Goal: Find contact information: Find contact information

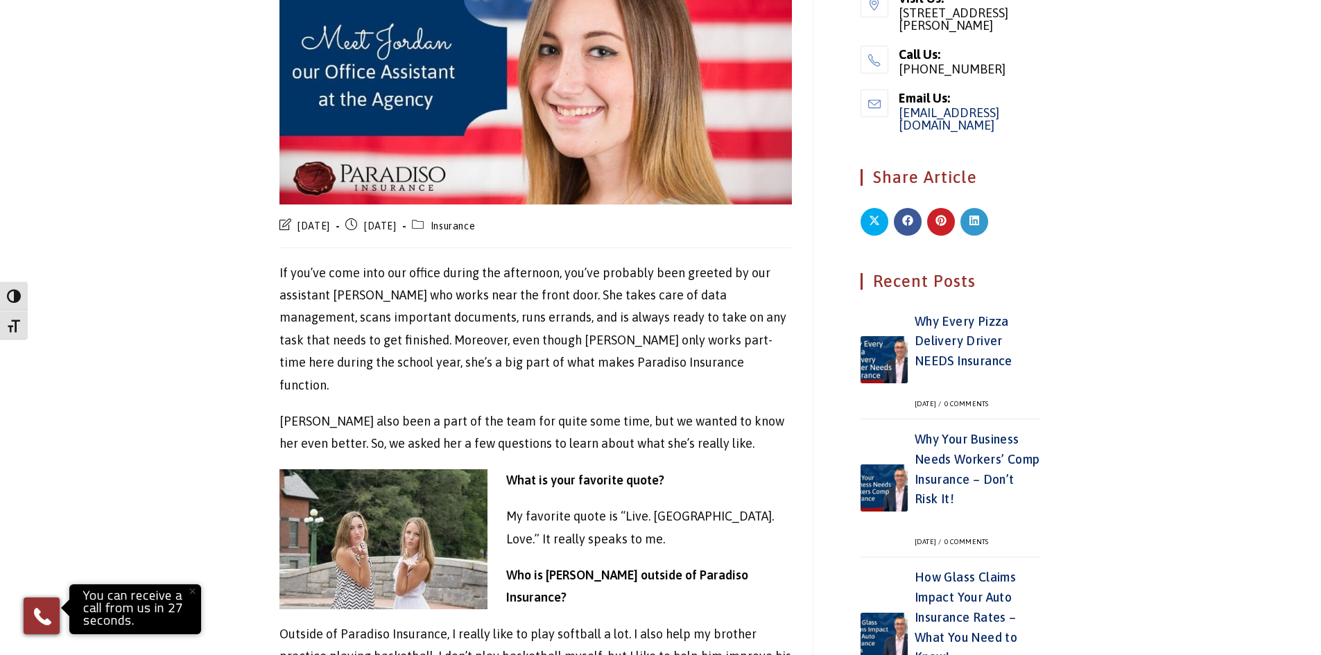
scroll to position [487, 0]
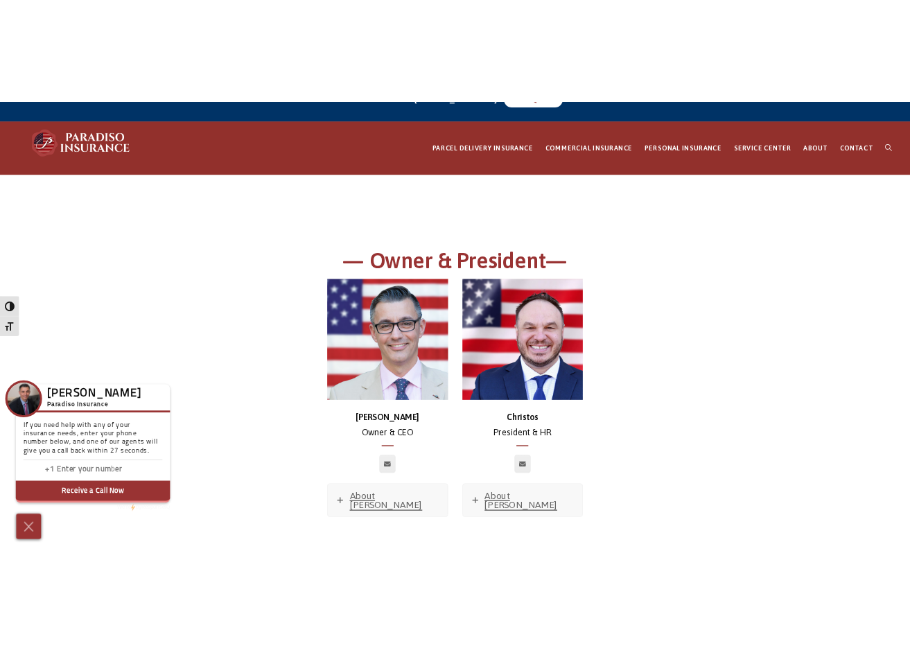
scroll to position [139, 0]
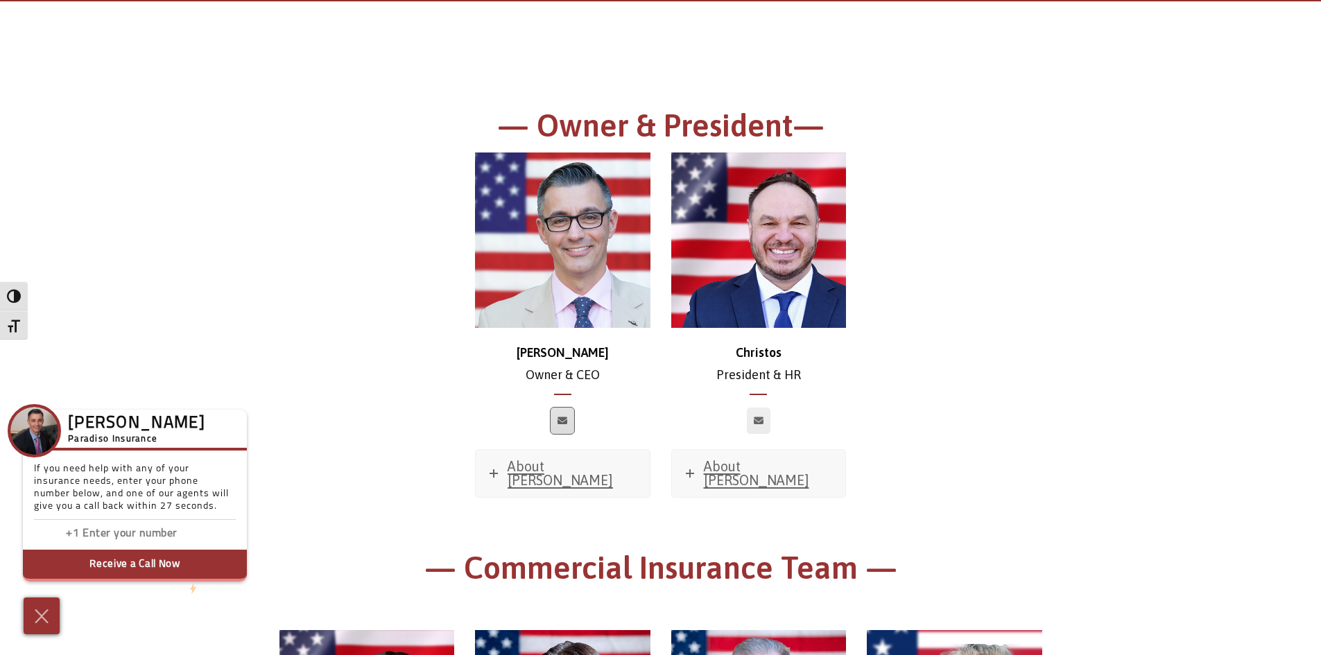
click at [561, 420] on icon at bounding box center [562, 421] width 10 height 8
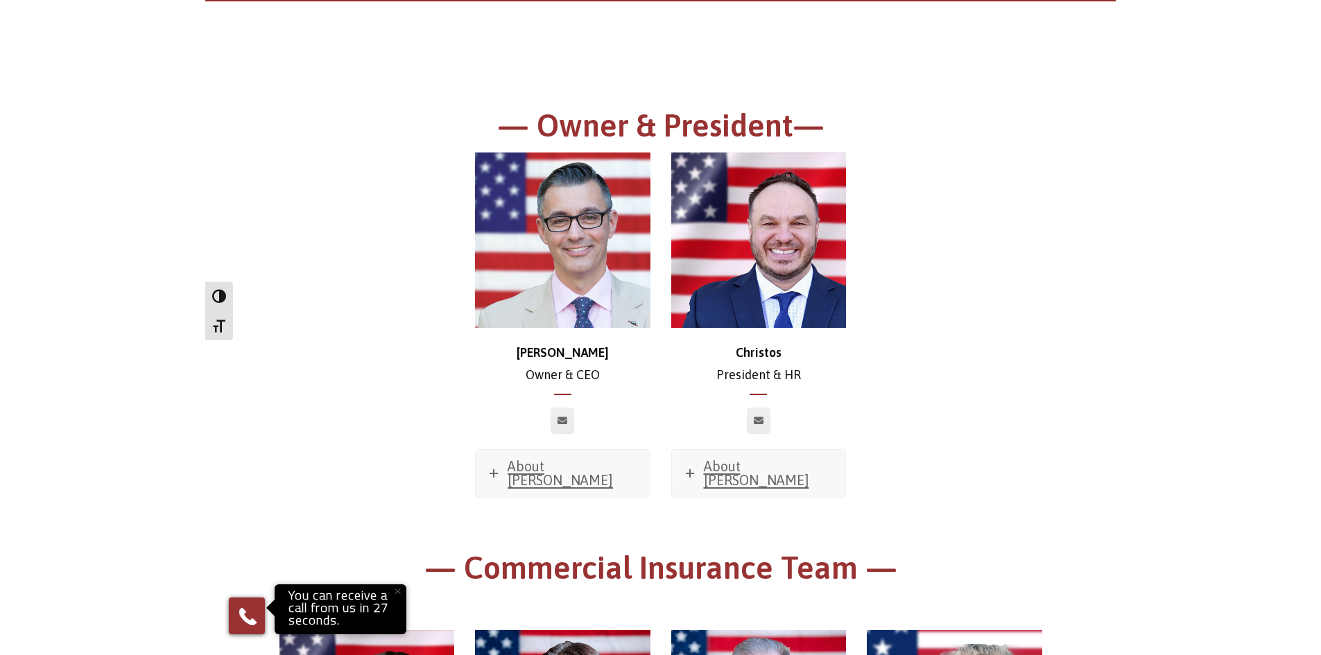
scroll to position [200, 0]
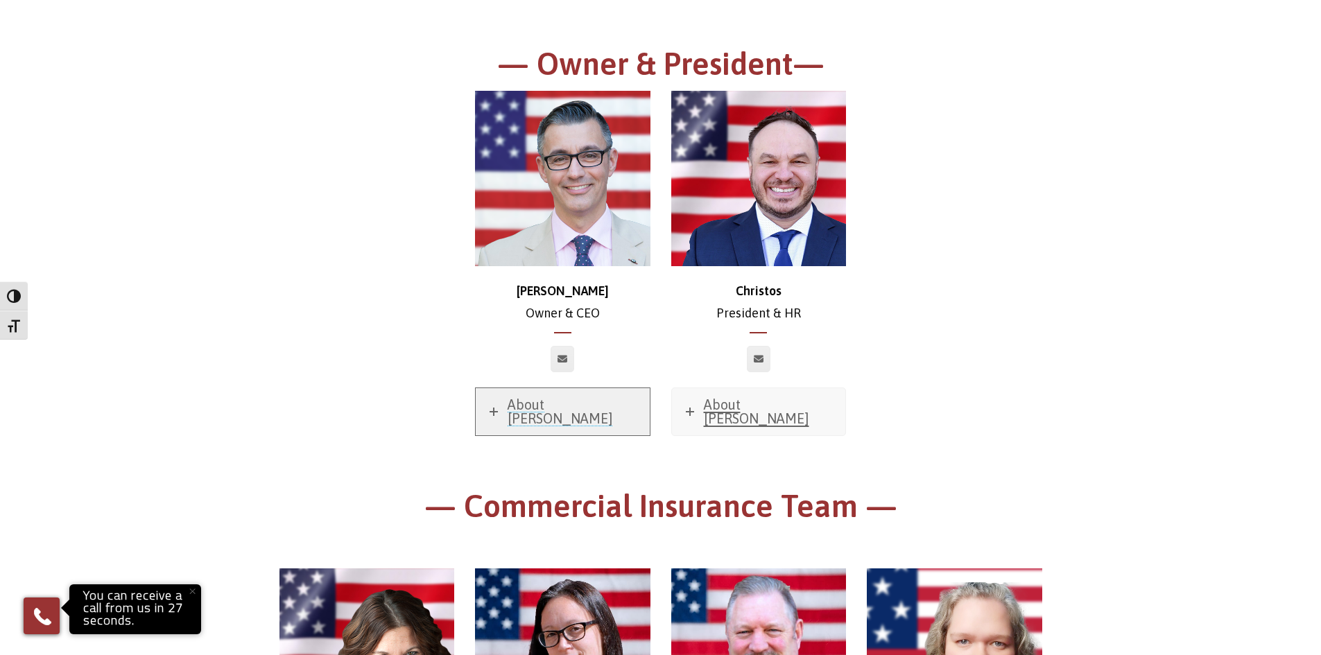
click at [572, 402] on span "About [PERSON_NAME]" at bounding box center [559, 412] width 105 height 30
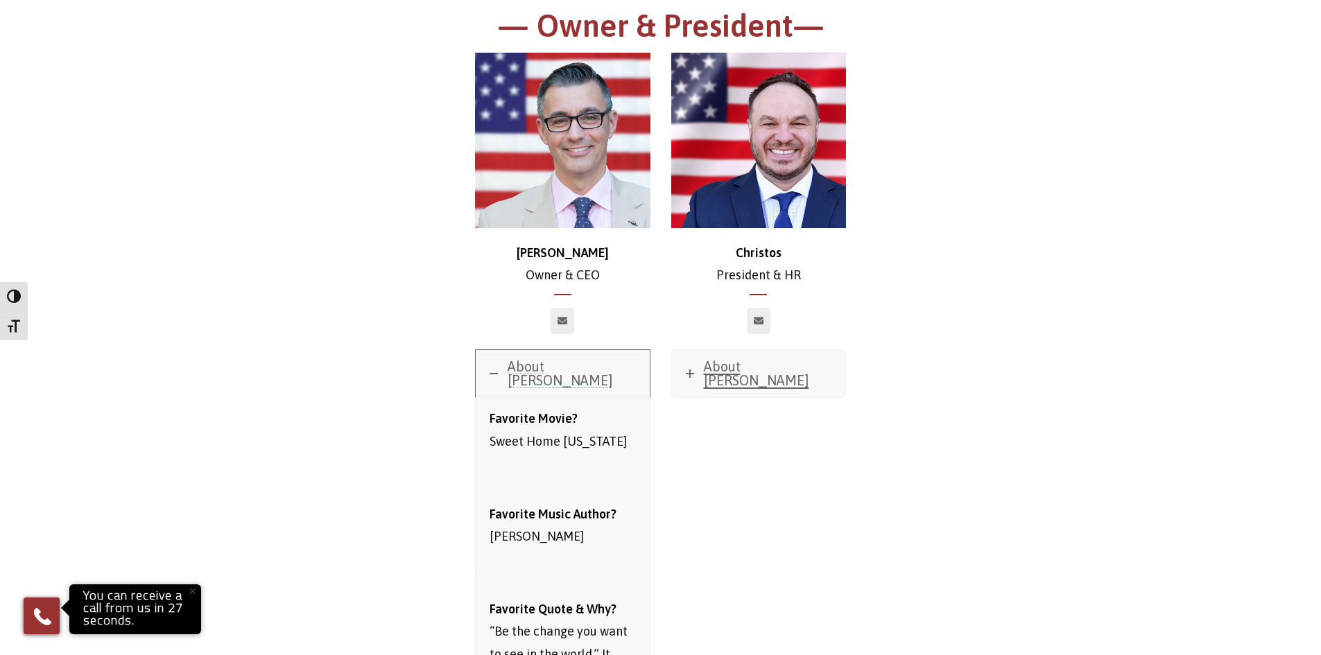
scroll to position [200, 0]
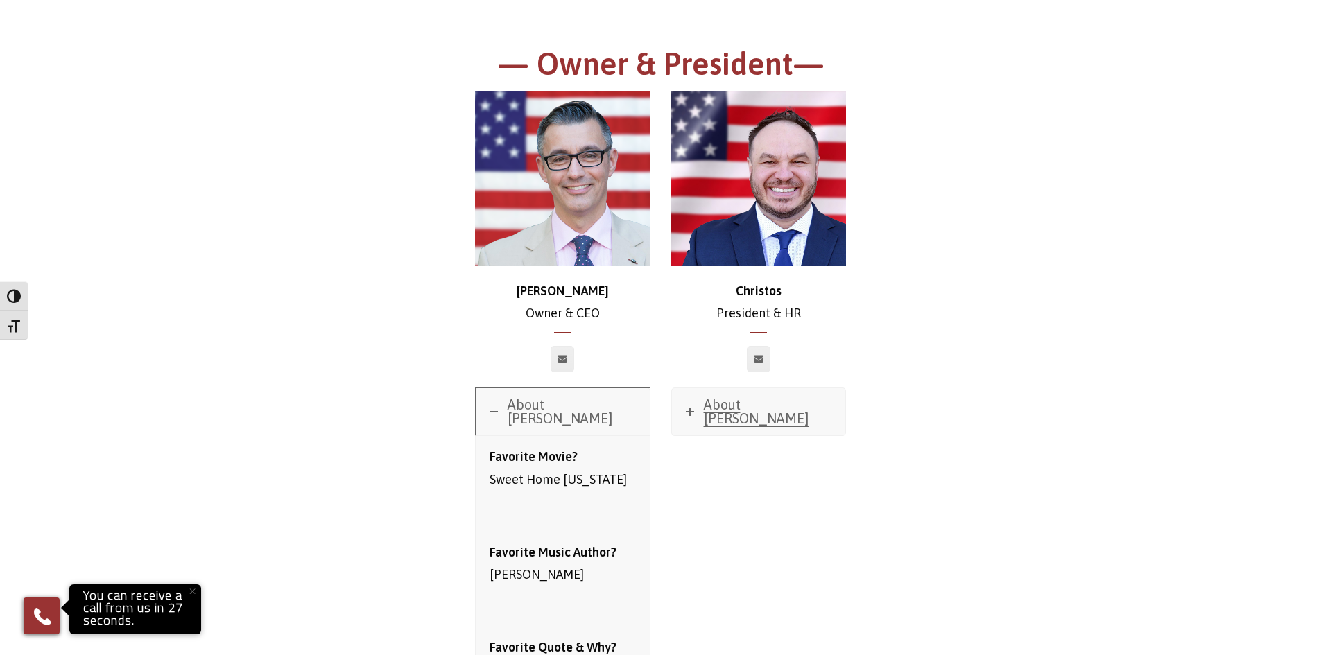
click at [530, 402] on span "About [PERSON_NAME]" at bounding box center [559, 412] width 105 height 30
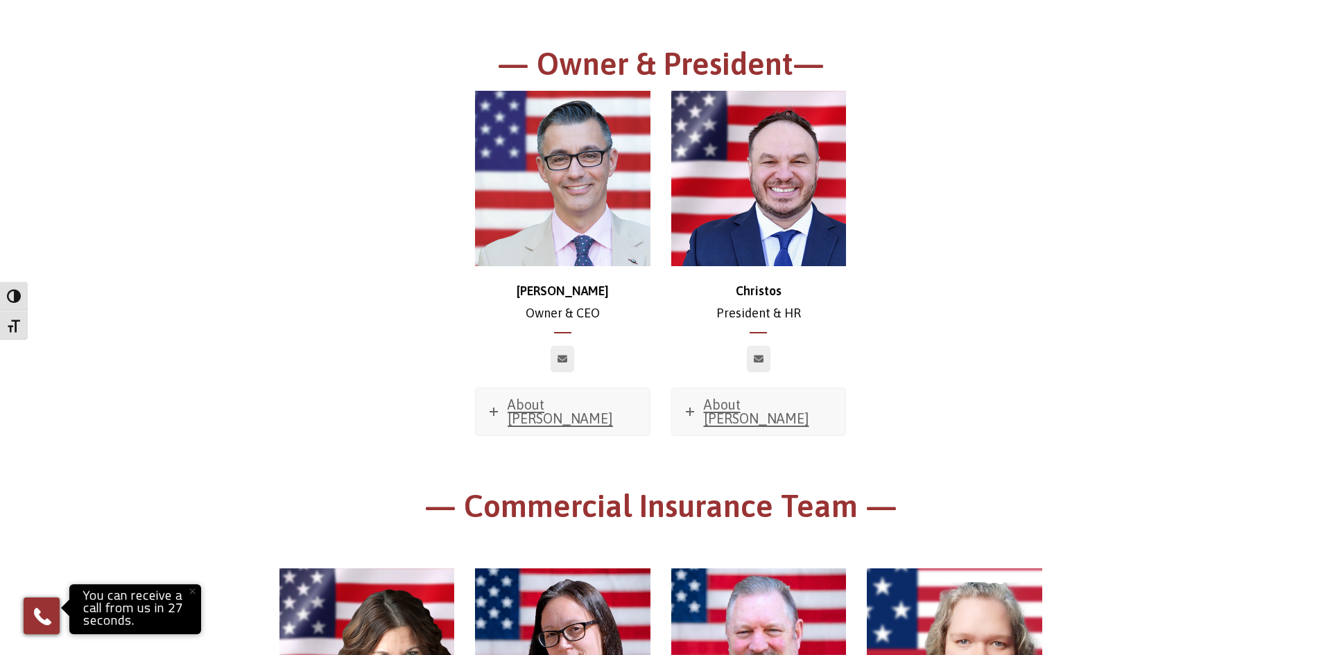
click at [613, 356] on div at bounding box center [562, 359] width 175 height 26
click at [560, 362] on icon at bounding box center [562, 359] width 10 height 8
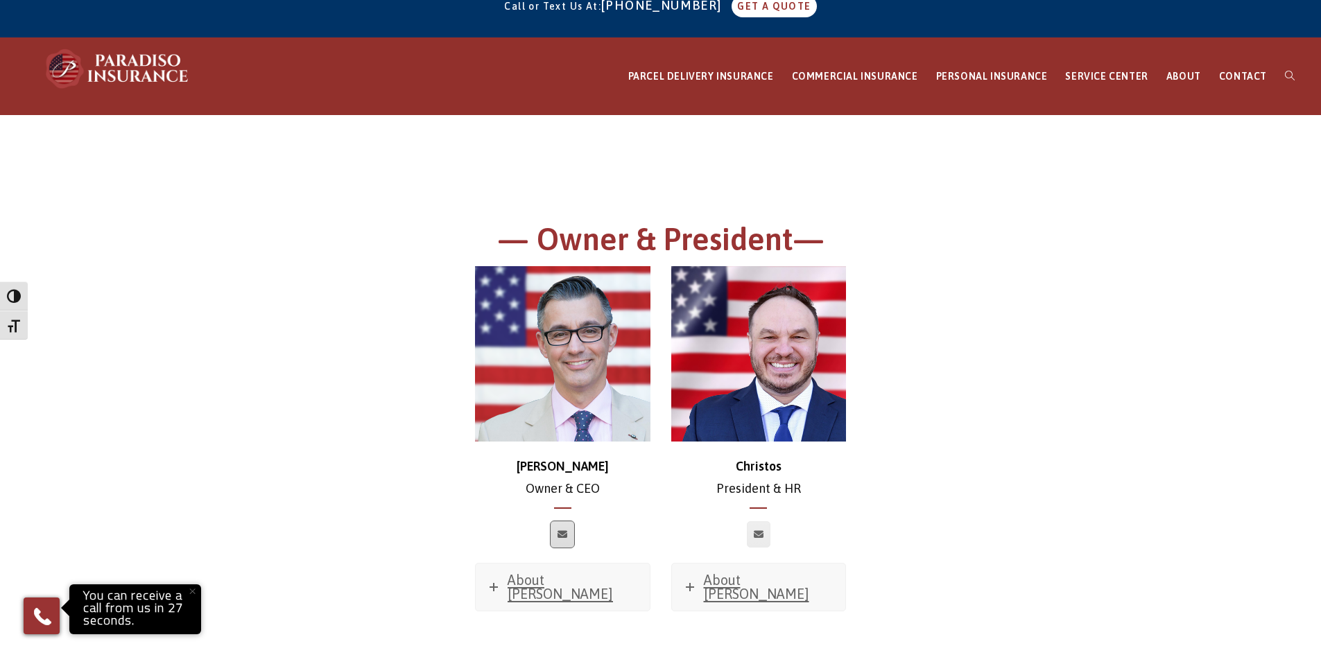
scroll to position [0, 0]
